Goal: Task Accomplishment & Management: Use online tool/utility

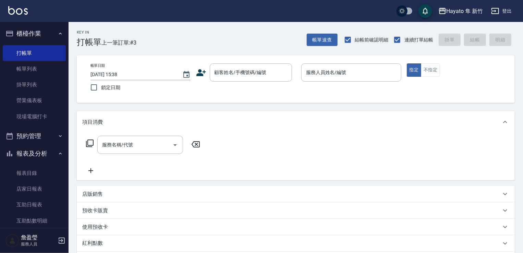
click at [200, 76] on icon at bounding box center [201, 73] width 10 height 10
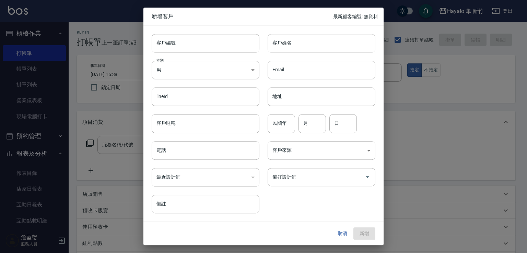
drag, startPoint x: 327, startPoint y: 43, endPoint x: 314, endPoint y: 46, distance: 13.1
click at [327, 43] on input "客戶姓名" at bounding box center [322, 43] width 108 height 19
type input "[PERSON_NAME]"
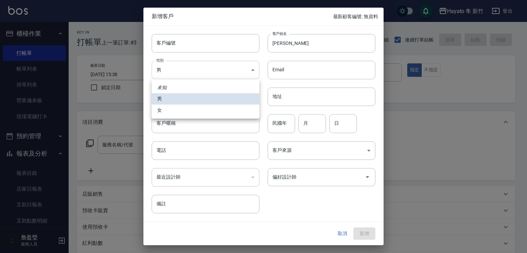
click at [180, 69] on body "Hayato 隼 新竹 登出 櫃檯作業 打帳單 帳單列表 掛單列表 營業儀表板 現場電腦打卡 預約管理 預約管理 報表及分析 報表目錄 店家日報表 互助日報表…" at bounding box center [263, 179] width 527 height 359
click at [176, 113] on li "女" at bounding box center [206, 110] width 108 height 11
type input "[DEMOGRAPHIC_DATA]"
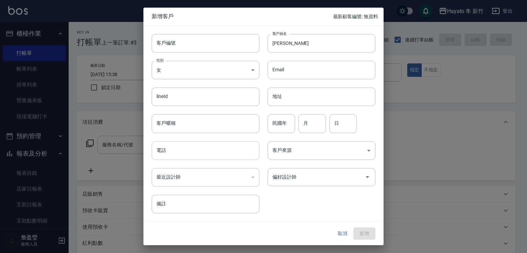
drag, startPoint x: 174, startPoint y: 147, endPoint x: 169, endPoint y: 144, distance: 5.4
click at [174, 147] on input "電話" at bounding box center [206, 150] width 108 height 19
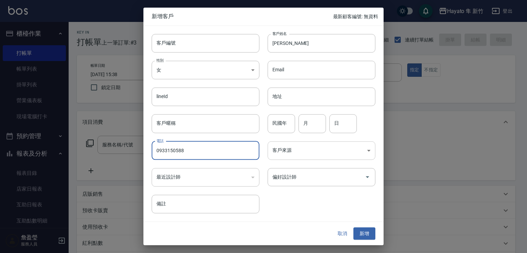
type input "0933150588"
click at [306, 147] on body "Hayato 隼 新竹 登出 櫃檯作業 打帳單 帳單列表 掛單列表 營業儀表板 現場電腦打卡 預約管理 預約管理 報表及分析 報表目錄 店家日報表 互助日報表…" at bounding box center [263, 179] width 527 height 359
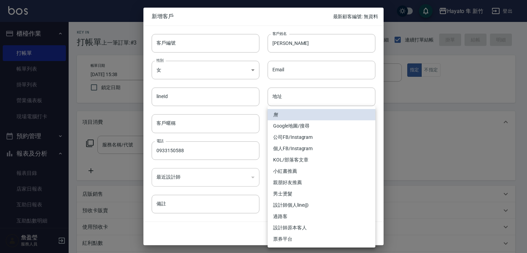
click at [315, 180] on li "親朋好友推薦" at bounding box center [322, 182] width 108 height 11
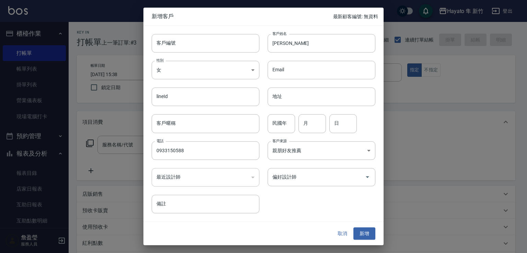
type input "親朋好友推薦"
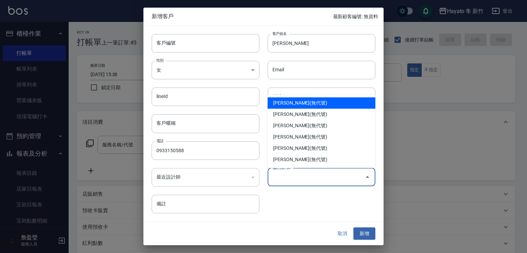
click at [312, 172] on input "偏好設計師" at bounding box center [316, 177] width 91 height 12
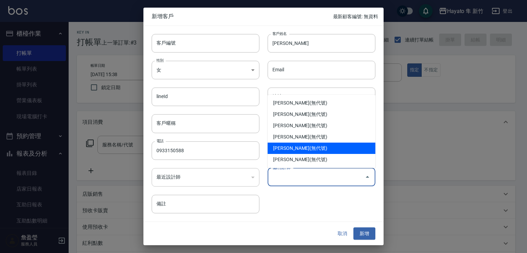
click at [321, 147] on li "[PERSON_NAME](無代號)" at bounding box center [322, 148] width 108 height 11
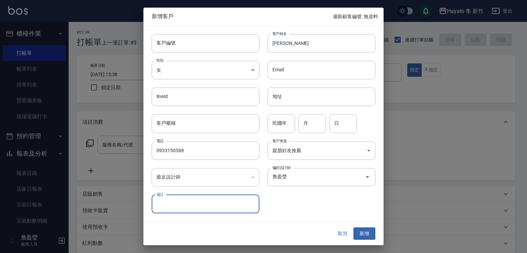
type input "詹盈瑩"
click at [373, 229] on button "新增" at bounding box center [364, 233] width 22 height 13
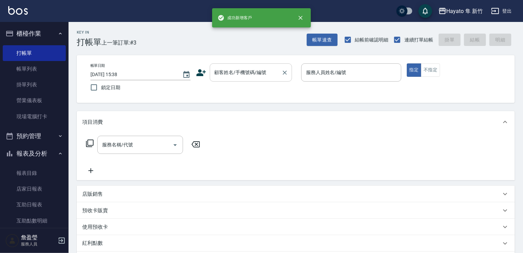
click at [259, 79] on div "顧客姓名/手機號碼/編號" at bounding box center [251, 72] width 82 height 18
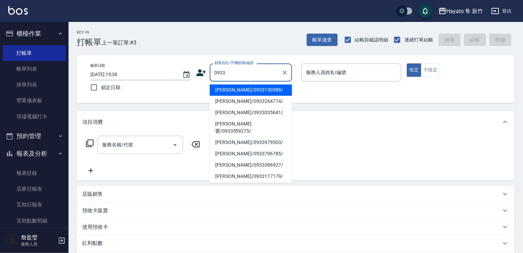
click at [257, 90] on li "[PERSON_NAME]/0933150588/" at bounding box center [251, 89] width 82 height 11
type input "[PERSON_NAME]/0933150588/"
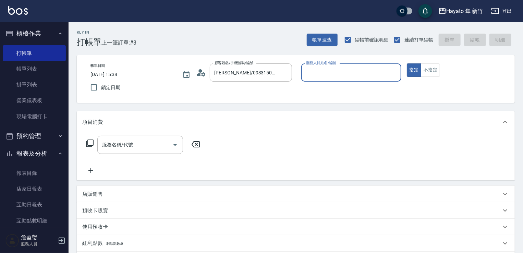
type input "[PERSON_NAME](無代號)"
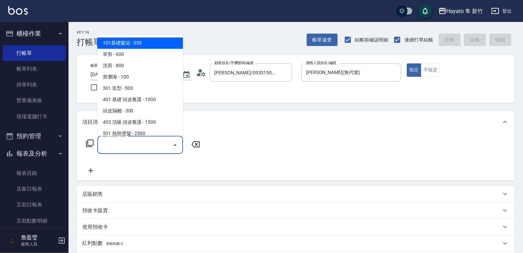
click at [158, 147] on input "服務名稱/代號" at bounding box center [134, 145] width 69 height 12
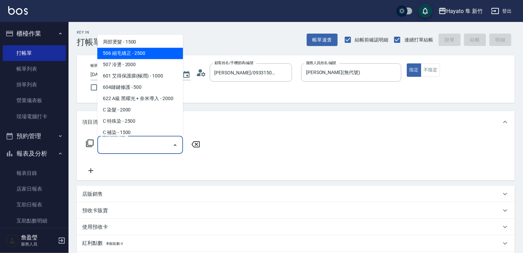
scroll to position [69, 0]
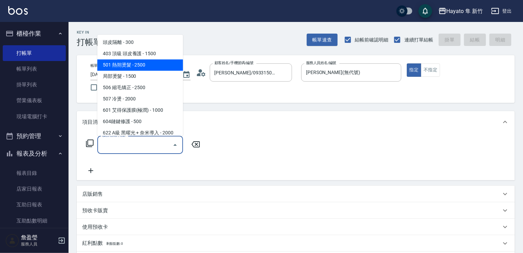
click at [160, 70] on span "501 熱朔燙髮 - 2500" at bounding box center [140, 64] width 86 height 11
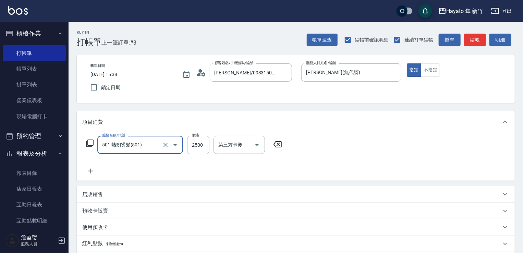
type input "501 熱朔燙髮(501)"
click at [202, 146] on input "2500" at bounding box center [198, 145] width 22 height 19
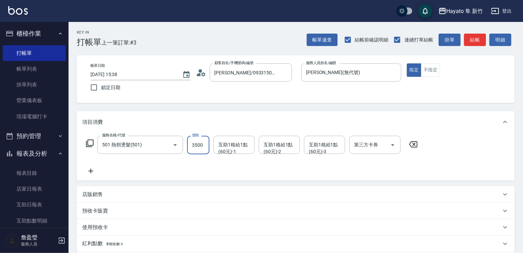
type input "3500"
click at [145, 159] on div "服務名稱/代號 501 熱朔燙髮(501) 服務名稱/代號 價格 3500 價格 互助1格給1點(60元)-1 互助1格給1點(60元)-1 互助1格給1點(…" at bounding box center [252, 155] width 340 height 39
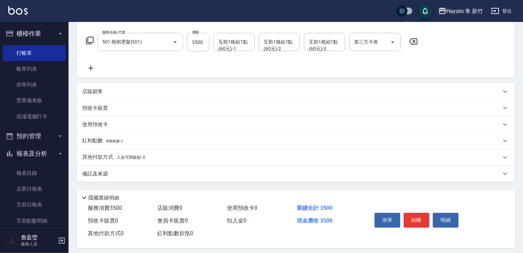
click at [117, 174] on div "備註及來源" at bounding box center [291, 173] width 419 height 7
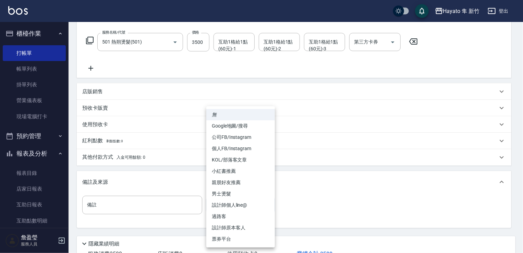
click at [240, 205] on body "Hayato 隼 新竹 登出 櫃檯作業 打帳單 帳單列表 掛單列表 營業儀表板 現場電腦打卡 預約管理 預約管理 報表及分析 報表目錄 店家日報表 互助日報表…" at bounding box center [261, 99] width 523 height 405
click at [247, 225] on li "設計師原本客人" at bounding box center [240, 227] width 69 height 11
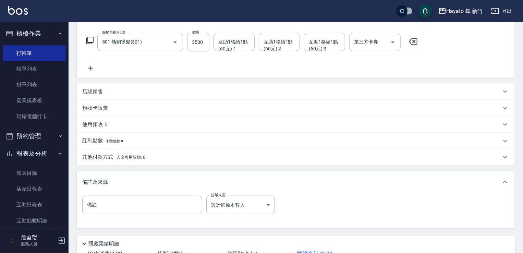
click at [314, 210] on div "備註 備註 訂單來源 設計師原本客人 設計師原本客人 訂單來源" at bounding box center [295, 209] width 427 height 27
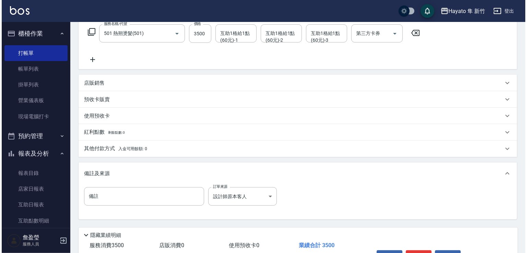
scroll to position [155, 0]
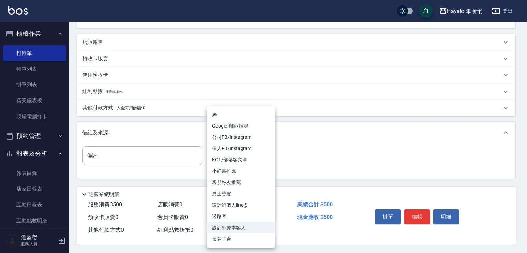
click at [238, 155] on body "Hayato 隼 新竹 登出 櫃檯作業 打帳單 帳單列表 掛單列表 營業儀表板 現場電腦打卡 預約管理 預約管理 報表及分析 報表目錄 店家日報表 互助日報表…" at bounding box center [263, 50] width 527 height 405
click at [243, 186] on li "親朋好友推薦" at bounding box center [240, 182] width 69 height 11
type input "親朋好友推薦"
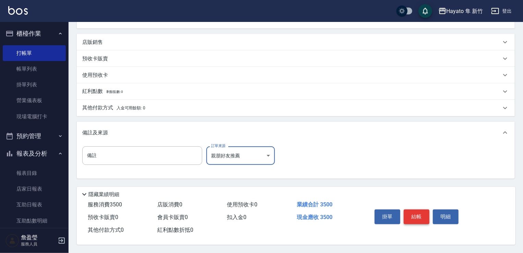
click at [410, 219] on button "結帳" at bounding box center [417, 217] width 26 height 14
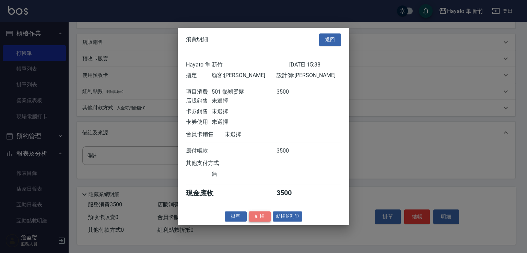
click at [264, 222] on button "結帳" at bounding box center [260, 216] width 22 height 11
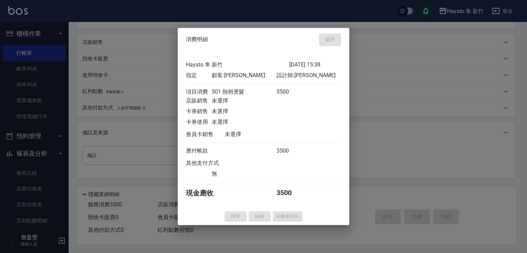
type input "[DATE] 16:48"
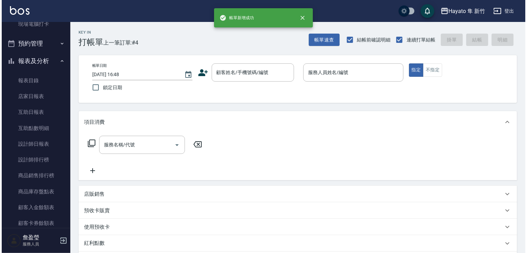
scroll to position [171, 0]
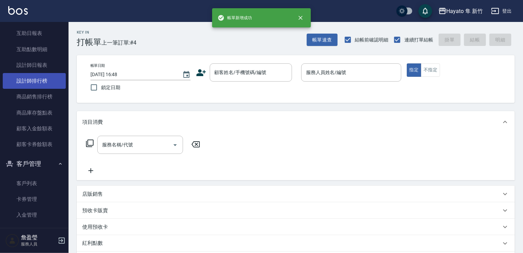
click at [39, 79] on link "設計師排行榜" at bounding box center [34, 81] width 63 height 16
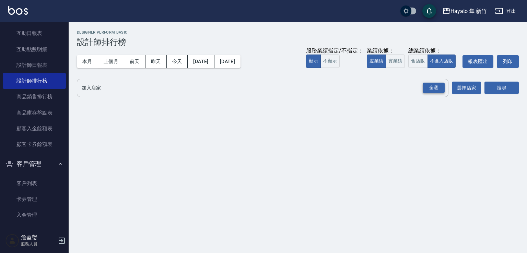
click at [441, 89] on div "全選" at bounding box center [434, 88] width 22 height 11
click at [498, 89] on button "搜尋" at bounding box center [501, 88] width 34 height 13
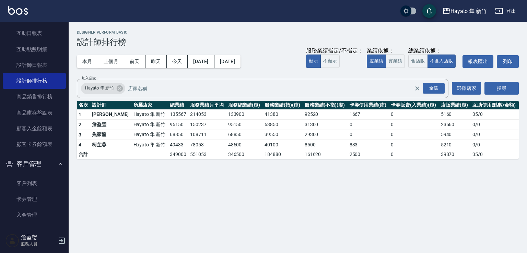
click at [484, 82] on button "搜尋" at bounding box center [501, 88] width 34 height 13
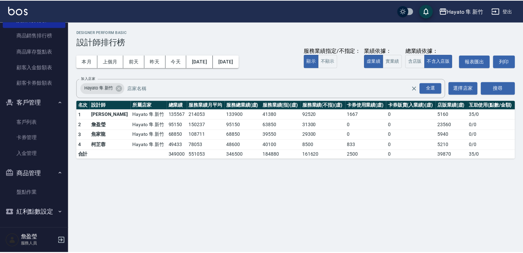
scroll to position [234, 0]
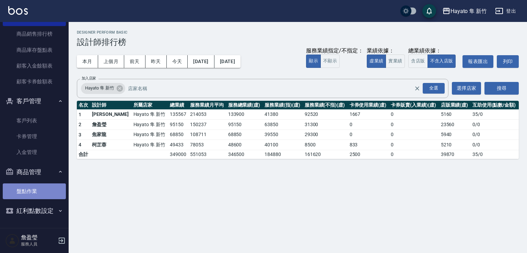
click at [41, 191] on link "盤點作業" at bounding box center [34, 191] width 63 height 16
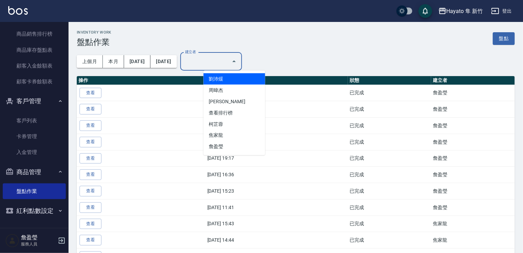
click at [229, 63] on input "建立者" at bounding box center [205, 62] width 45 height 12
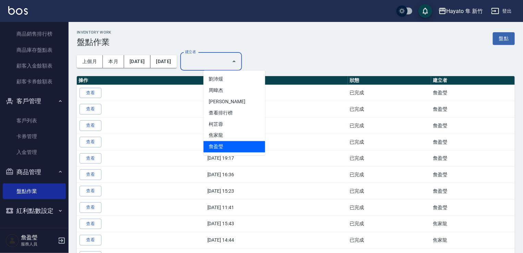
click at [230, 150] on li "詹盈瑩" at bounding box center [235, 146] width 62 height 11
type input "詹盈瑩"
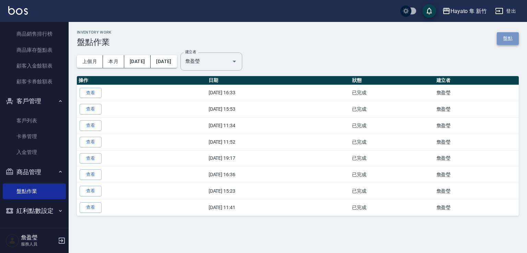
click at [506, 34] on link "盤點" at bounding box center [508, 38] width 22 height 13
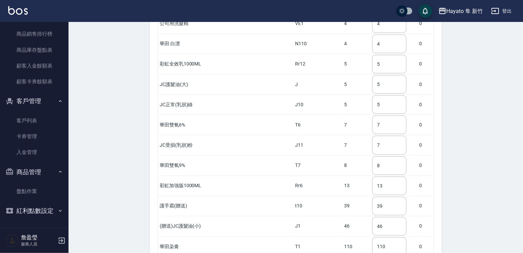
scroll to position [1436, 0]
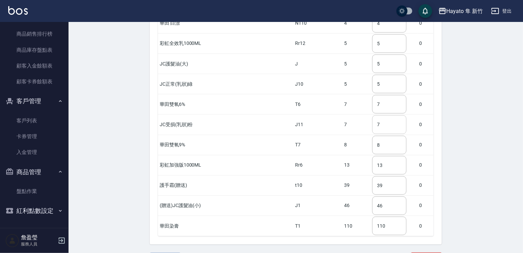
click at [372, 115] on input "7" at bounding box center [389, 124] width 34 height 19
click at [372, 75] on input "5" at bounding box center [389, 84] width 34 height 19
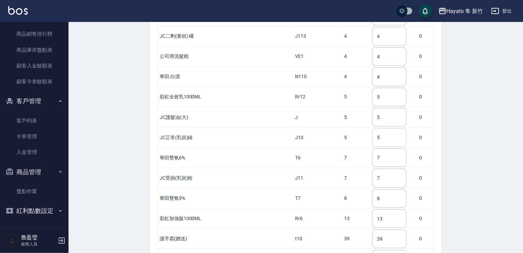
scroll to position [1368, 0]
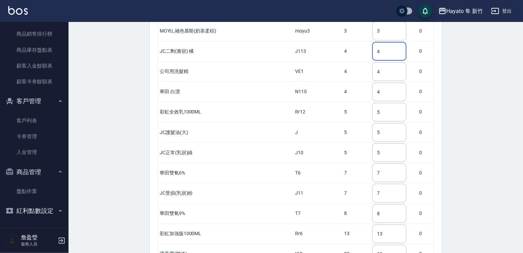
click at [373, 42] on input "4" at bounding box center [389, 51] width 34 height 19
drag, startPoint x: 373, startPoint y: 33, endPoint x: 361, endPoint y: 36, distance: 12.5
click at [372, 42] on input "4" at bounding box center [389, 51] width 34 height 19
type input "8"
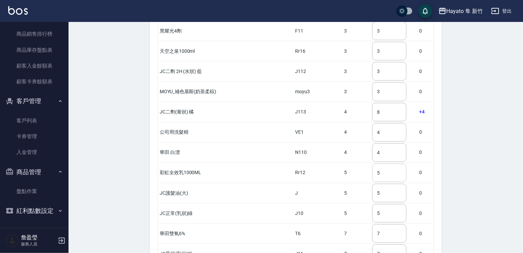
scroll to position [1299, 0]
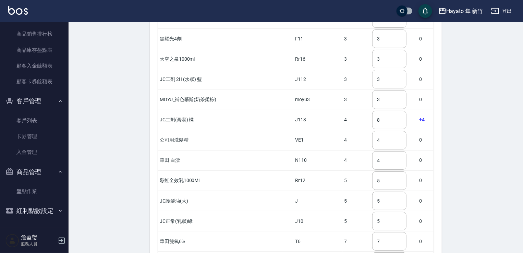
click at [373, 70] on input "3" at bounding box center [389, 79] width 34 height 19
drag, startPoint x: 369, startPoint y: 59, endPoint x: 357, endPoint y: 68, distance: 14.5
click at [357, 69] on tr "JC二劑 2H (水狀) 藍 J112 3 3 ​ 0" at bounding box center [296, 79] width 276 height 20
type input "4"
drag, startPoint x: 369, startPoint y: 200, endPoint x: 365, endPoint y: 201, distance: 3.8
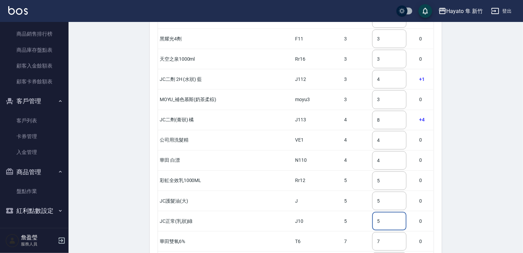
click at [372, 212] on input "5" at bounding box center [389, 221] width 34 height 19
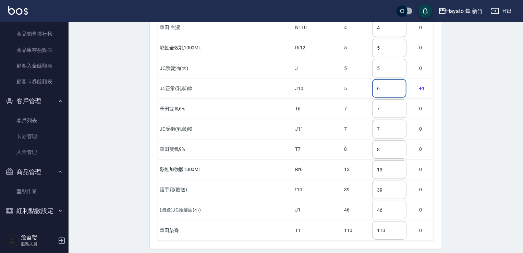
scroll to position [1436, 0]
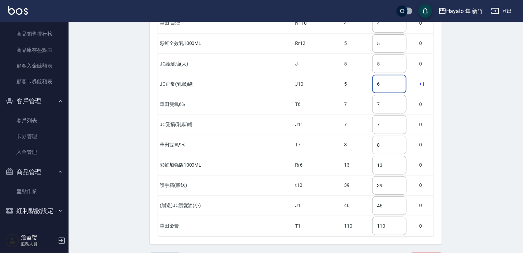
type input "6"
drag, startPoint x: 370, startPoint y: 122, endPoint x: 359, endPoint y: 120, distance: 11.2
click at [372, 136] on input "8" at bounding box center [389, 145] width 34 height 19
type input "7"
drag, startPoint x: 378, startPoint y: 202, endPoint x: 358, endPoint y: 202, distance: 19.5
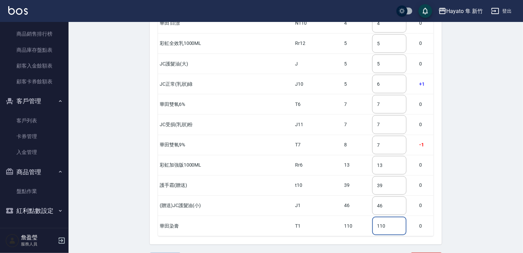
click at [371, 216] on td "110 ​" at bounding box center [394, 226] width 47 height 20
type input "80"
drag, startPoint x: 362, startPoint y: 99, endPoint x: 354, endPoint y: 99, distance: 7.9
click at [354, 115] on tr "JC受損(乳狀)粉 J11 7 7 ​ 0" at bounding box center [296, 125] width 276 height 20
type input "8"
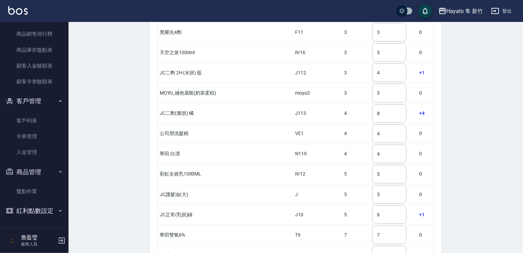
scroll to position [1299, 0]
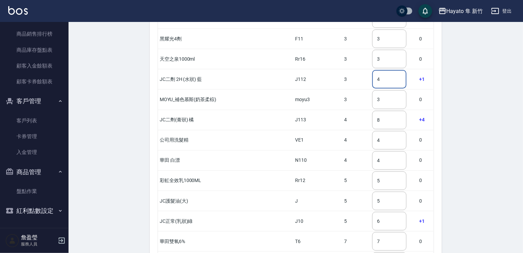
drag, startPoint x: 380, startPoint y: 60, endPoint x: 354, endPoint y: 58, distance: 26.1
click at [354, 69] on tr "JC二劑 2H (水狀) 藍 J112 3 4 ​ +1" at bounding box center [296, 79] width 276 height 20
type input "5"
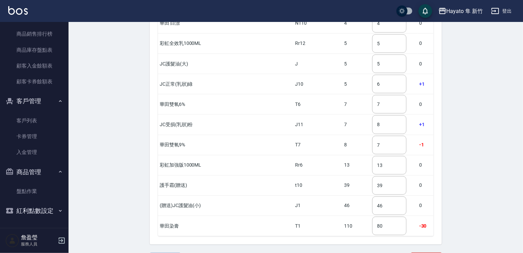
scroll to position [1436, 0]
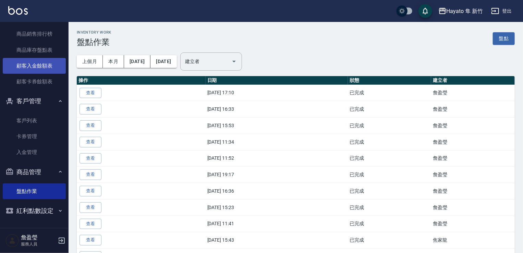
click at [25, 70] on link "顧客入金餘額表" at bounding box center [34, 66] width 63 height 16
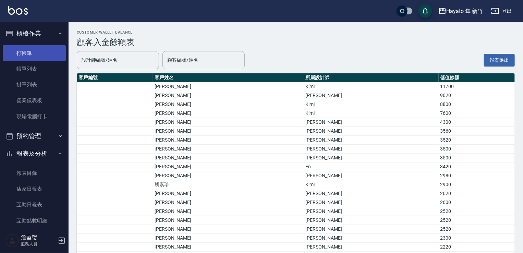
click at [40, 49] on link "打帳單" at bounding box center [34, 53] width 63 height 16
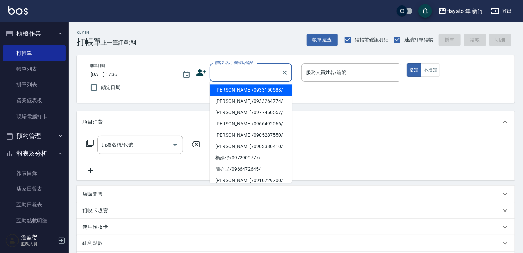
click at [261, 73] on input "顧客姓名/手機號碼/編號" at bounding box center [246, 73] width 66 height 12
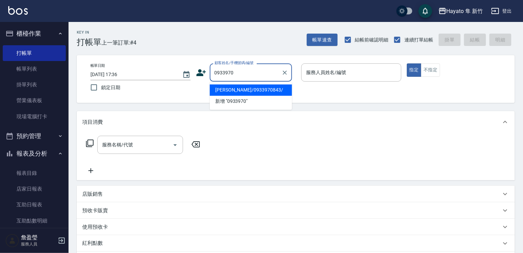
click at [263, 89] on li "[PERSON_NAME]/0933970843/" at bounding box center [251, 89] width 82 height 11
type input "[PERSON_NAME]/0933970843/"
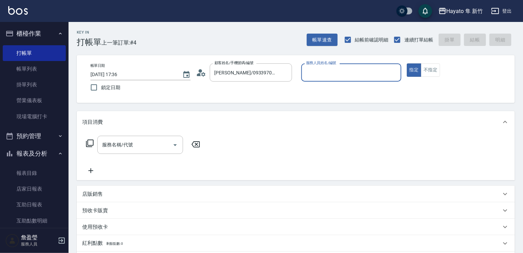
type input "Kimi(無代號)"
click at [145, 145] on input "服務名稱/代號" at bounding box center [134, 145] width 69 height 12
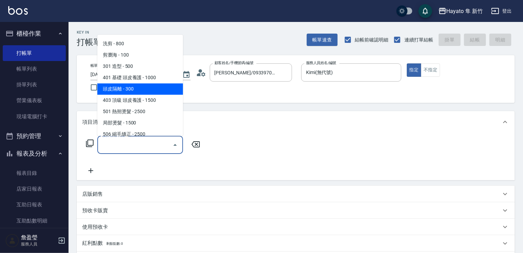
scroll to position [34, 0]
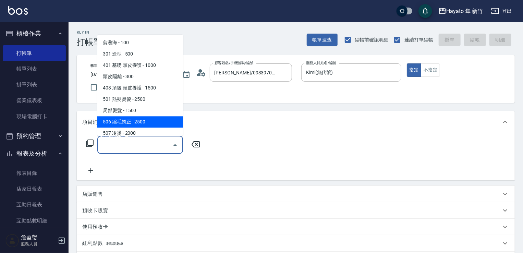
click at [130, 117] on span "506 縮毛矯正 - 2500" at bounding box center [140, 121] width 86 height 11
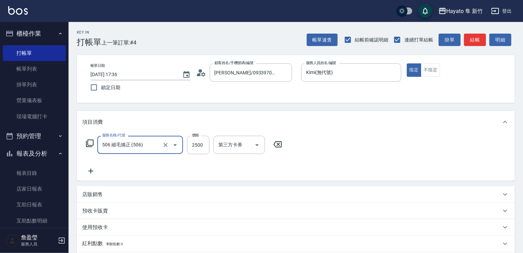
type input "506 縮毛矯正 (506)"
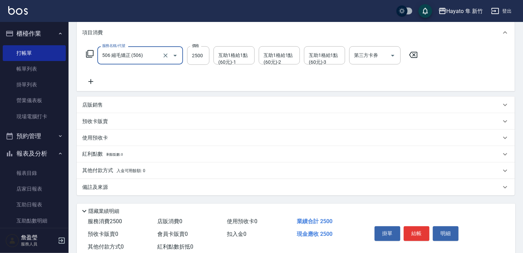
scroll to position [103, 0]
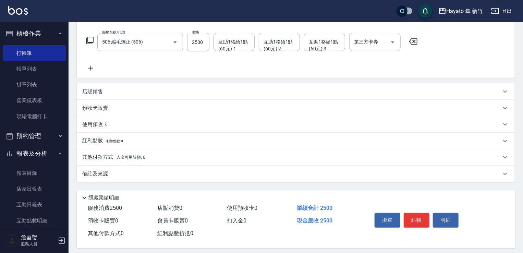
click at [149, 171] on div "備註及來源" at bounding box center [291, 173] width 419 height 7
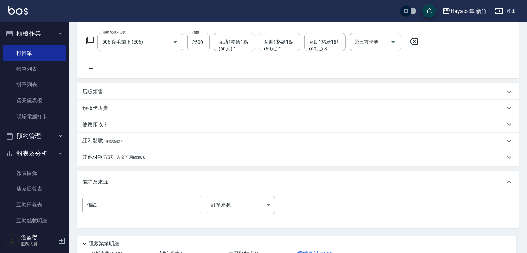
click at [230, 197] on body "Hayato 隼 新竹 登出 櫃檯作業 打帳單 帳單列表 掛單列表 營業儀表板 現場電腦打卡 預約管理 預約管理 報表及分析 報表目錄 店家日報表 互助日報表…" at bounding box center [263, 99] width 527 height 405
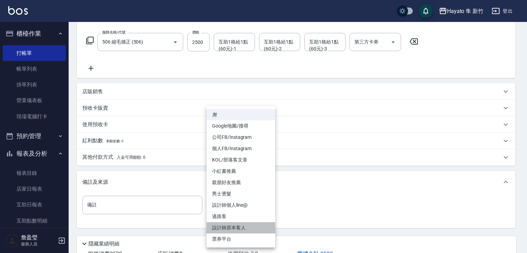
click at [246, 227] on li "設計師原本客人" at bounding box center [240, 227] width 69 height 11
type input "設計師原本客人"
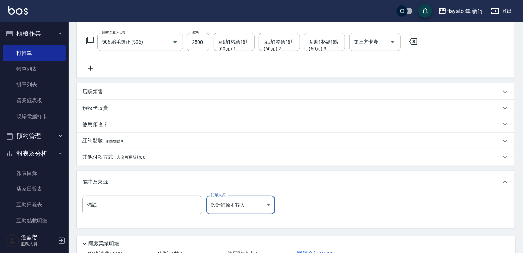
click at [166, 157] on div "其他付款方式 入金可用餘額: 0" at bounding box center [291, 158] width 419 height 8
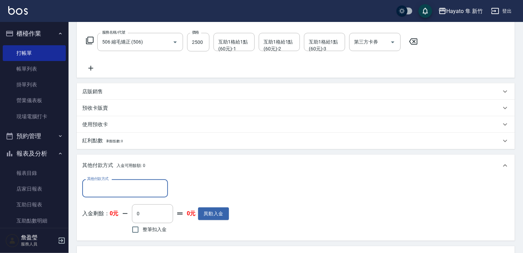
scroll to position [0, 0]
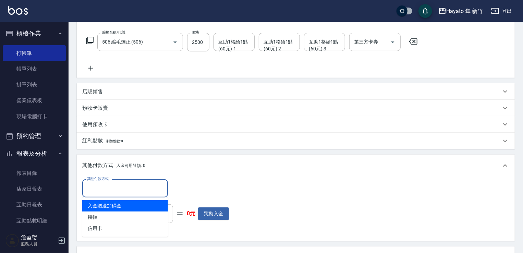
click at [130, 190] on input "其他付款方式" at bounding box center [125, 188] width 80 height 12
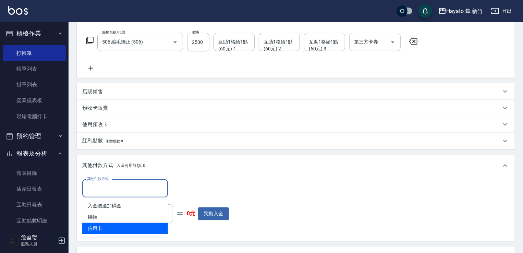
click at [155, 226] on span "信用卡" at bounding box center [125, 228] width 86 height 11
type input "信用卡"
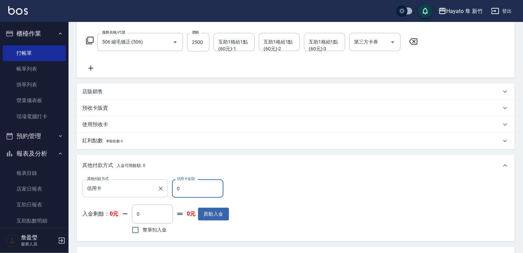
drag, startPoint x: 198, startPoint y: 186, endPoint x: 129, endPoint y: 185, distance: 68.3
click at [129, 185] on div "其他付款方式 信用卡 其他付款方式 信用卡金額 0 信用卡金額" at bounding box center [155, 188] width 147 height 19
type input "2500"
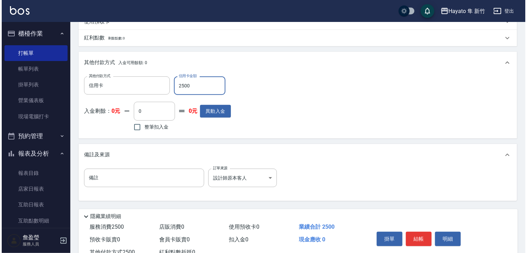
scroll to position [230, 0]
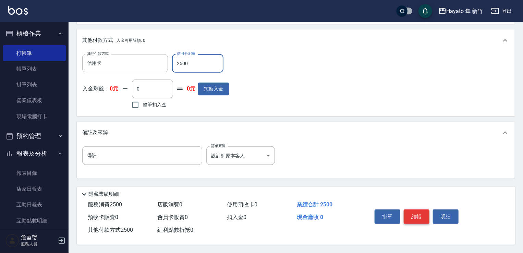
click at [427, 213] on button "結帳" at bounding box center [417, 217] width 26 height 14
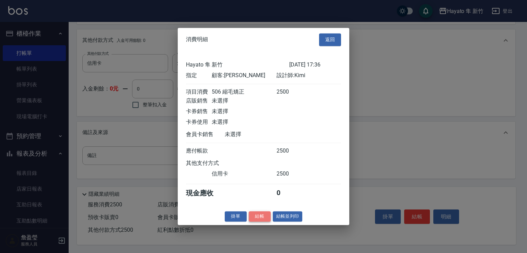
click at [257, 219] on button "結帳" at bounding box center [260, 216] width 22 height 11
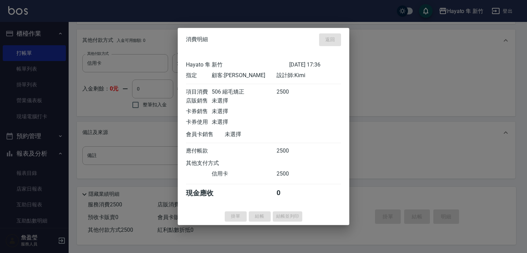
type input "[DATE] 17:38"
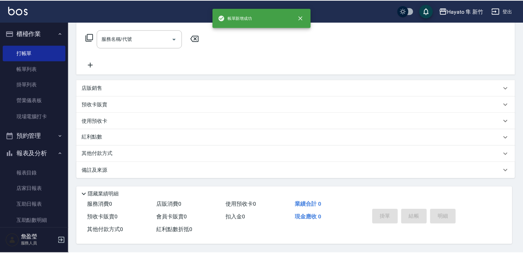
scroll to position [0, 0]
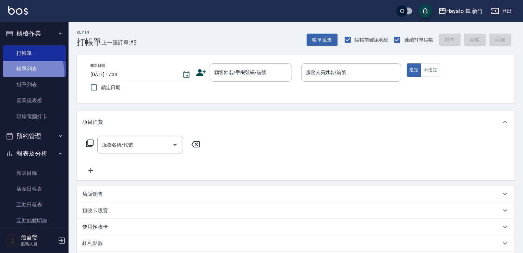
click at [19, 74] on link "帳單列表" at bounding box center [34, 69] width 63 height 16
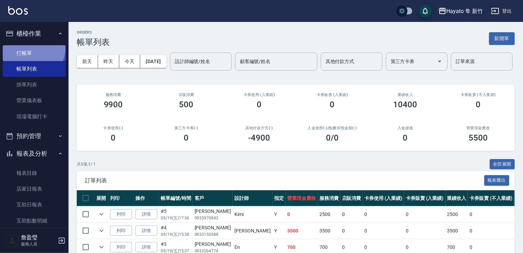
click at [30, 48] on link "打帳單" at bounding box center [34, 53] width 63 height 16
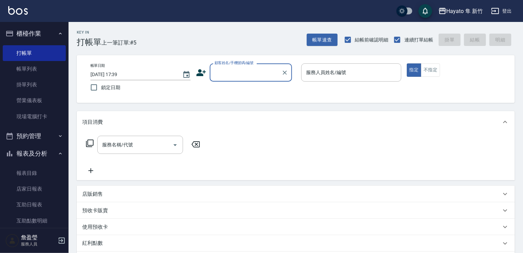
click at [200, 74] on icon at bounding box center [202, 72] width 10 height 7
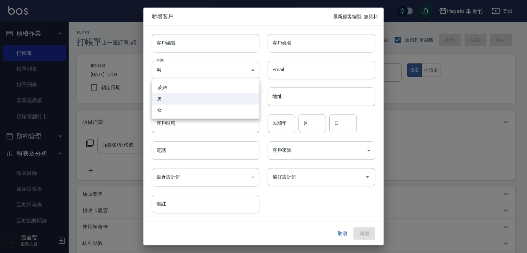
click at [202, 73] on body "Hayato 隼 新竹 登出 櫃檯作業 打帳單 帳單列表 掛單列表 營業儀表板 現場電腦打卡 預約管理 預約管理 報表及分析 報表目錄 店家日報表 互助日報表…" at bounding box center [263, 179] width 527 height 359
click at [200, 109] on li "女" at bounding box center [206, 110] width 108 height 11
type input "[DEMOGRAPHIC_DATA]"
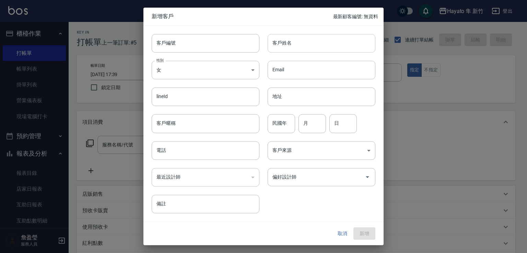
click at [307, 44] on input "客戶姓名" at bounding box center [322, 43] width 108 height 19
type input "[PERSON_NAME]"
click at [200, 151] on input "電話" at bounding box center [206, 150] width 108 height 19
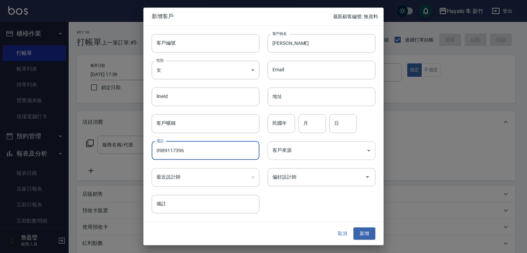
type input "0989117396"
click at [305, 138] on div "客戶來源 ​ 客戶來源" at bounding box center [317, 146] width 116 height 27
click at [303, 154] on body "Hayato 隼 新竹 登出 櫃檯作業 打帳單 帳單列表 掛單列表 營業儀表板 現場電腦打卡 預約管理 預約管理 報表及分析 報表目錄 店家日報表 互助日報表…" at bounding box center [263, 179] width 527 height 359
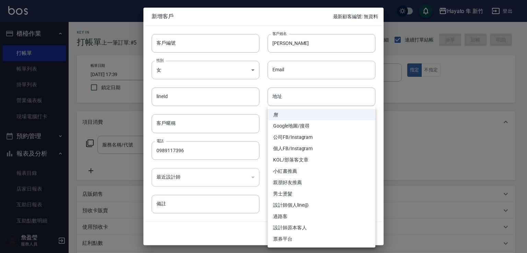
click at [296, 126] on li "Google地圖/搜尋" at bounding box center [322, 125] width 108 height 11
type input "Google地圖/搜尋"
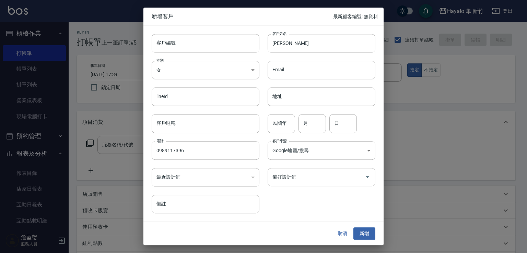
click at [283, 180] on input "偏好設計師" at bounding box center [316, 177] width 91 height 12
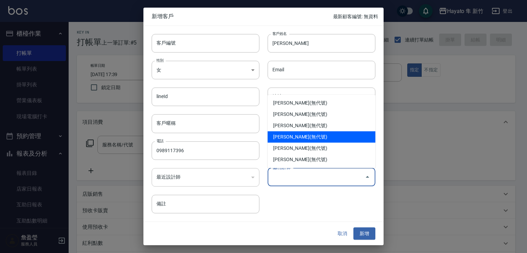
click at [315, 137] on li "[PERSON_NAME](無代號)" at bounding box center [322, 136] width 108 height 11
type input "焦家龍"
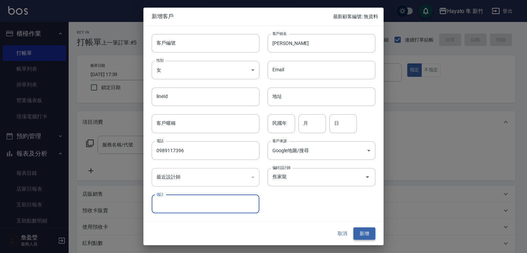
click at [362, 235] on button "新增" at bounding box center [364, 233] width 22 height 13
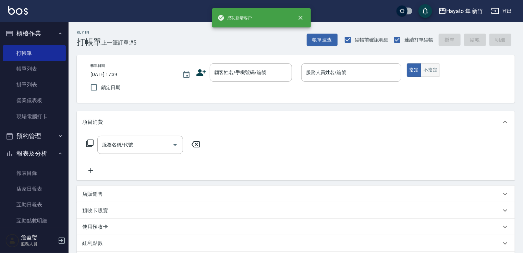
click at [436, 73] on button "不指定" at bounding box center [430, 69] width 19 height 13
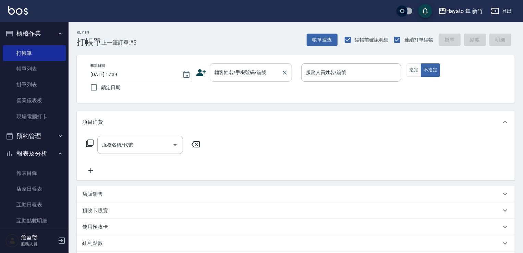
click at [245, 72] on input "顧客姓名/手機號碼/編號" at bounding box center [246, 73] width 66 height 12
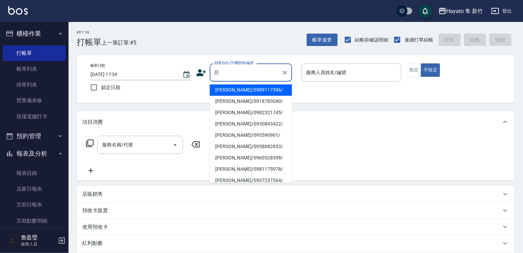
click at [236, 90] on li "[PERSON_NAME]/0989117396/" at bounding box center [251, 89] width 82 height 11
type input "[PERSON_NAME]/0989117396/"
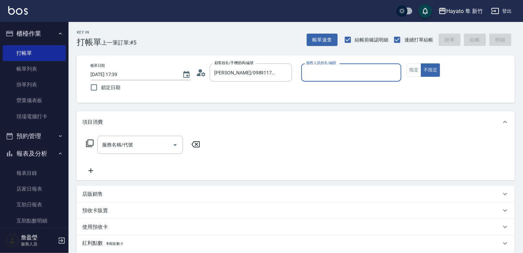
type input "En(無代號)"
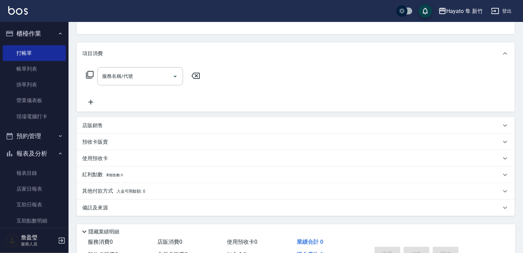
click at [125, 211] on div "備註及來源" at bounding box center [291, 207] width 419 height 7
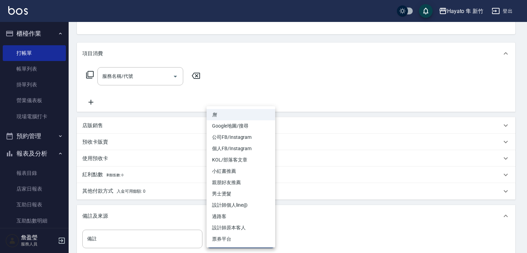
click at [242, 235] on body "Hayato 隼 新竹 登出 櫃檯作業 打帳單 帳單列表 掛單列表 營業儀表板 現場電腦打卡 預約管理 預約管理 報表及分析 報表目錄 店家日報表 互助日報表…" at bounding box center [263, 133] width 527 height 405
click at [245, 128] on li "Google地圖/搜尋" at bounding box center [240, 125] width 69 height 11
type input "Google地圖/搜尋"
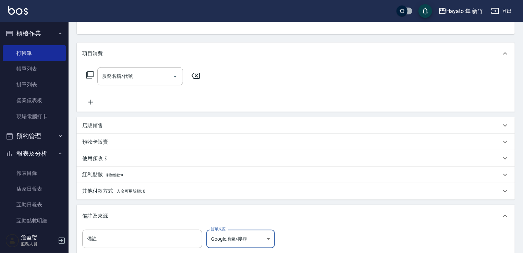
scroll to position [0, 0]
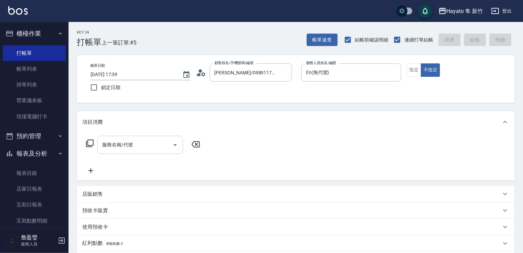
click at [176, 145] on icon "Open" at bounding box center [175, 145] width 3 height 2
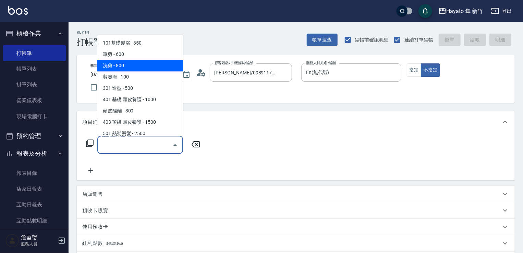
click at [152, 67] on span "洗剪 - 800" at bounding box center [140, 65] width 86 height 11
type input "洗剪(201)"
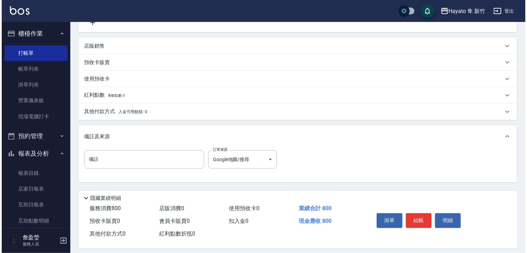
scroll to position [155, 0]
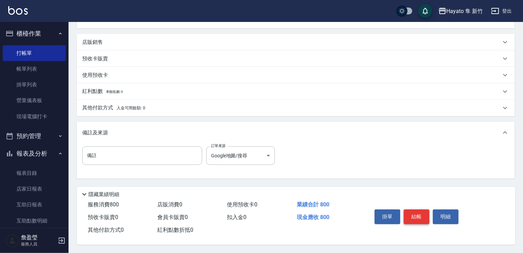
click at [426, 218] on button "結帳" at bounding box center [417, 217] width 26 height 14
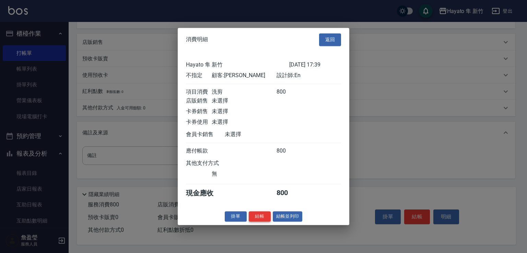
click at [256, 220] on button "結帳" at bounding box center [260, 216] width 22 height 11
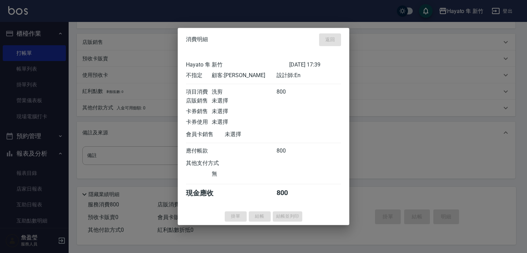
type input "[DATE] 17:48"
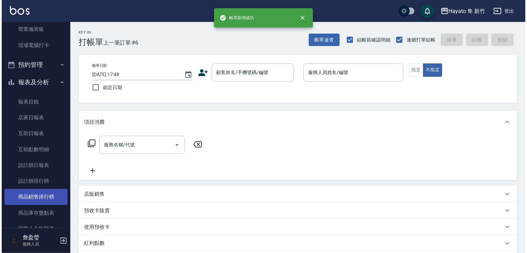
scroll to position [103, 0]
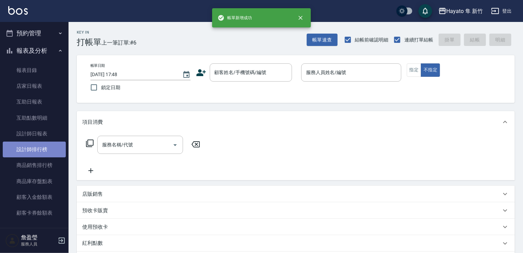
click at [41, 143] on link "設計師排行榜" at bounding box center [34, 150] width 63 height 16
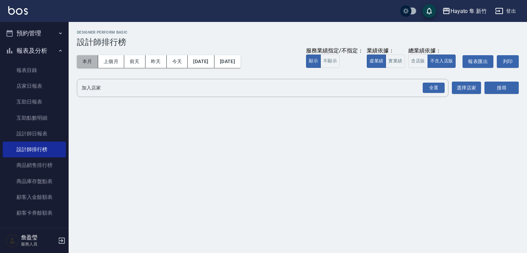
click at [93, 57] on button "本月" at bounding box center [87, 61] width 21 height 13
drag, startPoint x: 435, startPoint y: 91, endPoint x: 439, endPoint y: 91, distance: 3.8
click at [433, 91] on div "全選" at bounding box center [434, 88] width 22 height 11
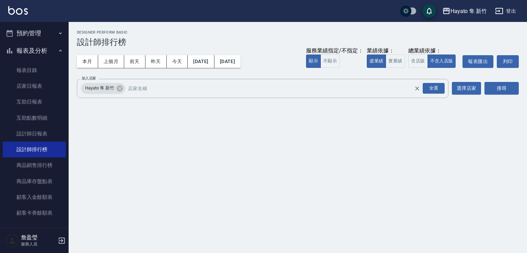
click at [490, 96] on div "搜尋" at bounding box center [501, 88] width 34 height 19
click at [497, 92] on button "搜尋" at bounding box center [501, 88] width 34 height 13
